Goal: Book appointment/travel/reservation

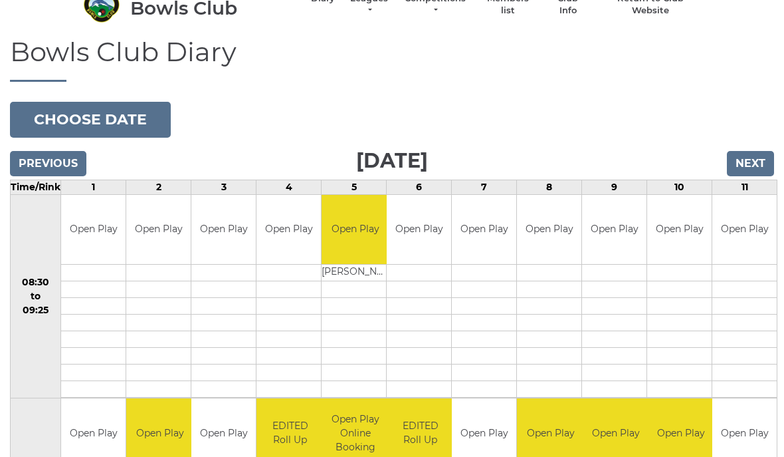
scroll to position [89, 0]
click at [53, 102] on button "Choose date" at bounding box center [90, 120] width 161 height 36
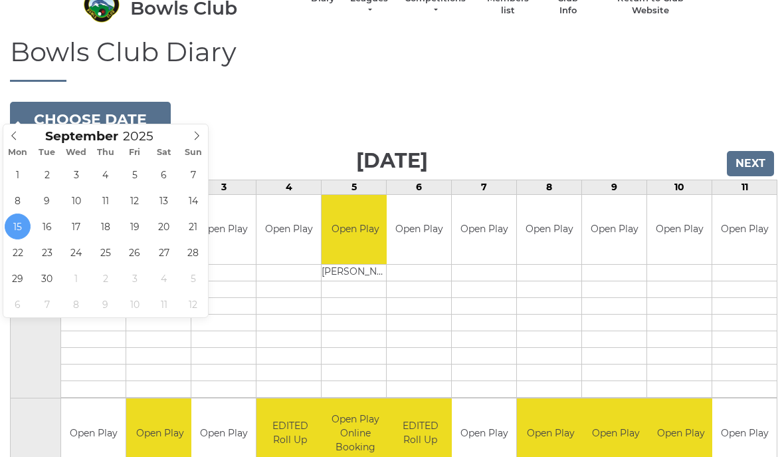
type input "[DATE]"
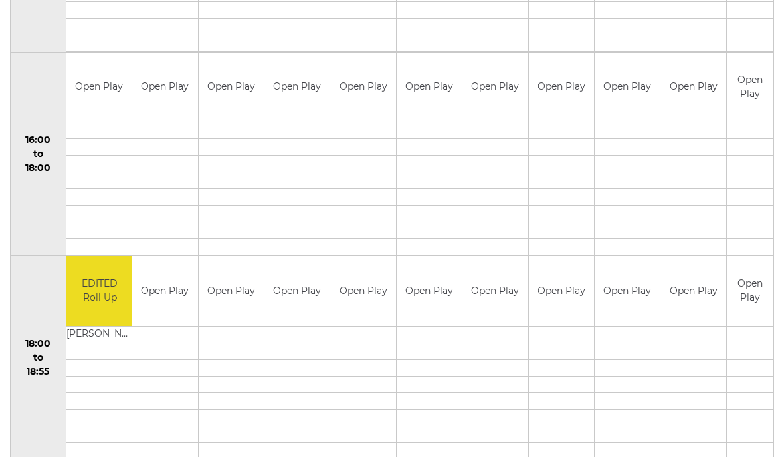
scroll to position [1045, 0]
click at [0, 0] on link "Book slot" at bounding box center [0, 0] width 0 height 0
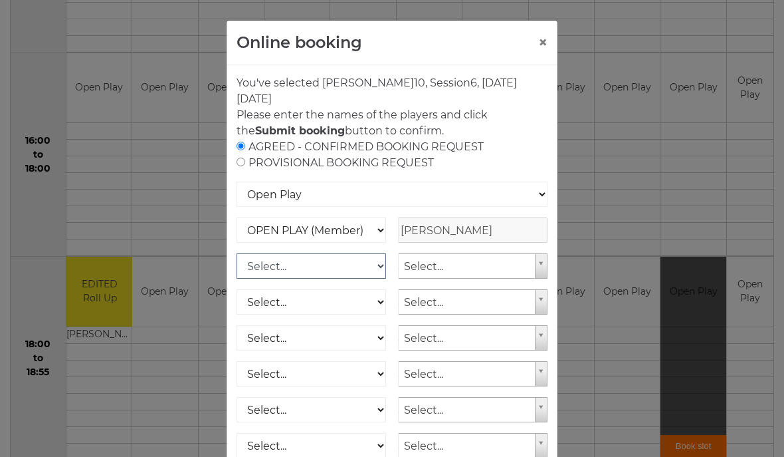
click at [259, 264] on select "Select... OPEN PLAY (Member) OPEN PLAY (Visitor) SPOONS (Member) SPOONS (Visito…" at bounding box center [312, 265] width 150 height 25
select select "1_12"
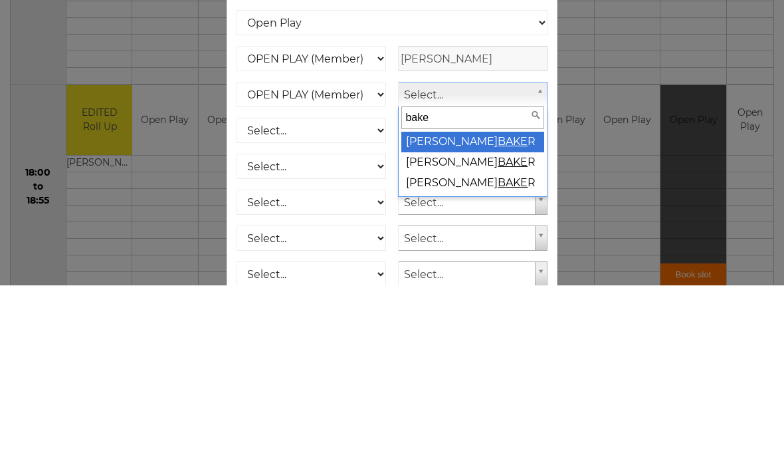
type input "baker"
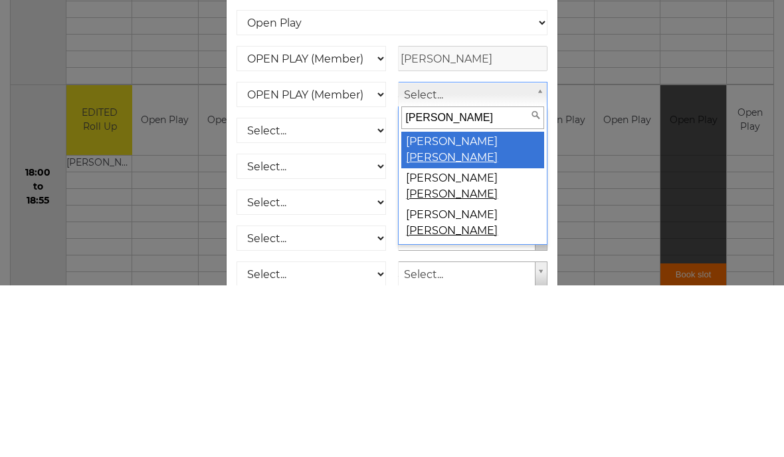
select select "2004"
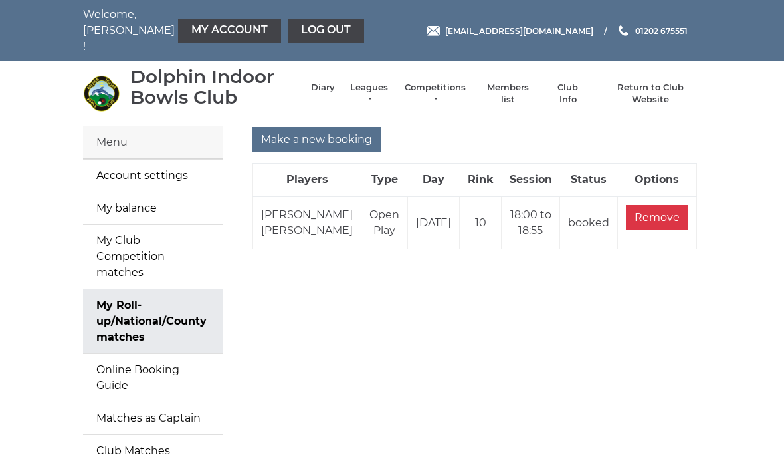
click at [322, 127] on input "Make a new booking" at bounding box center [317, 139] width 128 height 25
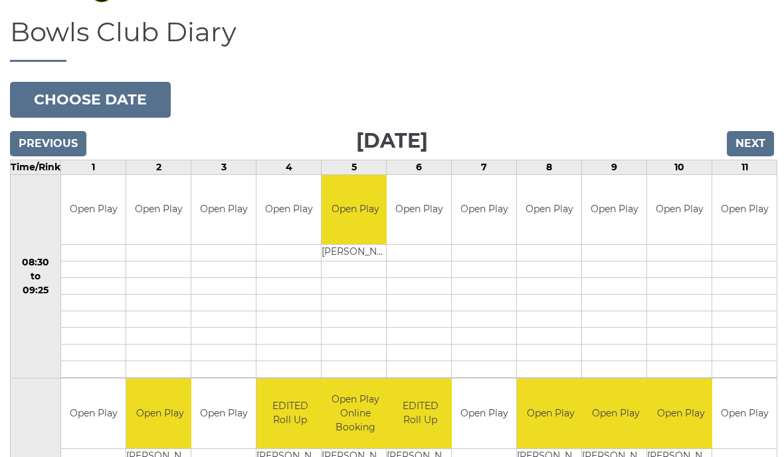
scroll to position [106, 0]
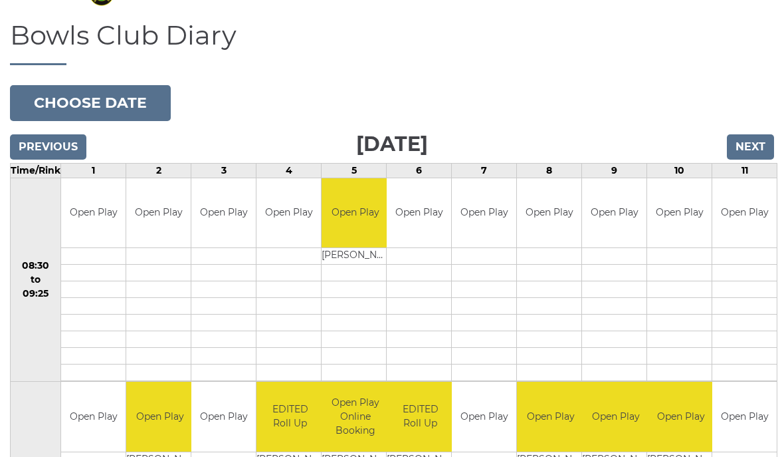
click at [758, 134] on input "Next" at bounding box center [750, 146] width 47 height 25
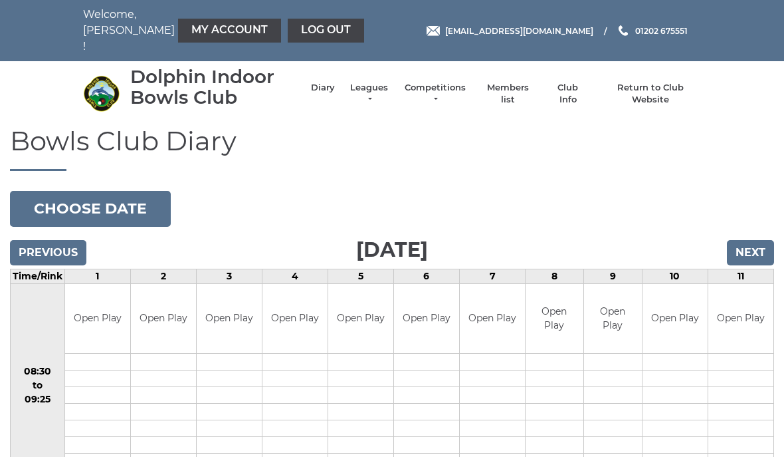
click at [751, 240] on input "Next" at bounding box center [750, 252] width 47 height 25
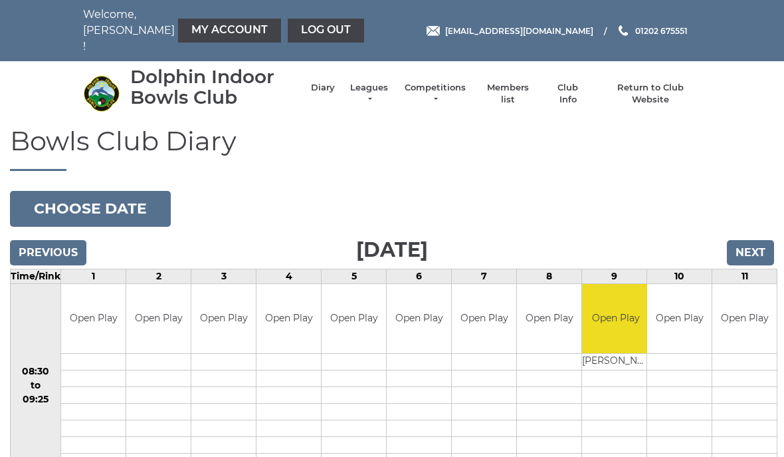
click at [755, 240] on input "Next" at bounding box center [750, 252] width 47 height 25
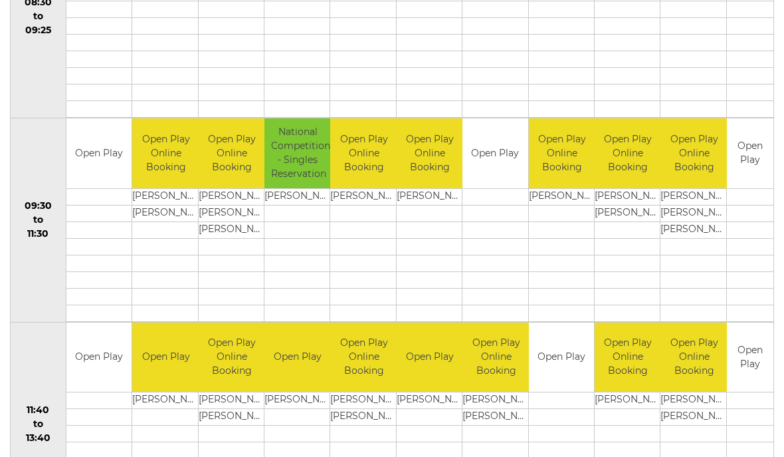
scroll to position [356, 0]
